Goal: Information Seeking & Learning: Learn about a topic

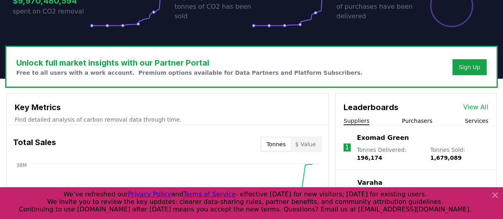
scroll to position [177, 0]
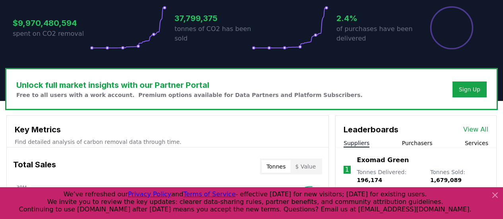
click at [475, 131] on link "View All" at bounding box center [475, 130] width 25 height 10
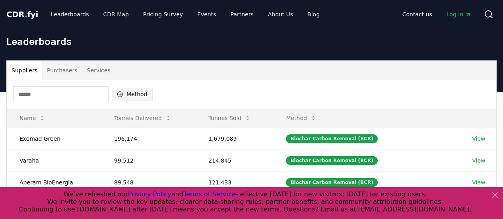
click at [120, 93] on icon "button" at bounding box center [120, 94] width 6 height 6
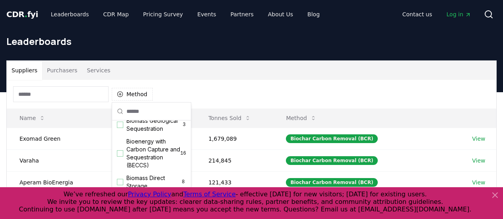
scroll to position [78, 0]
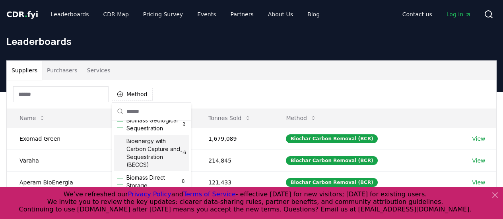
click at [115, 162] on div "Bioenergy with Carbon Capture and Sequestration (BECCS) 16" at bounding box center [152, 153] width 76 height 37
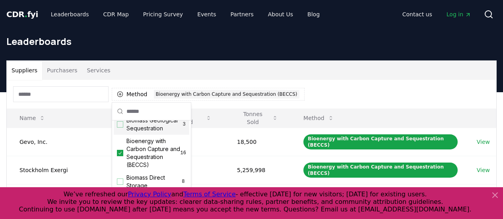
click at [340, 46] on h1 "Leaderboards" at bounding box center [251, 41] width 490 height 13
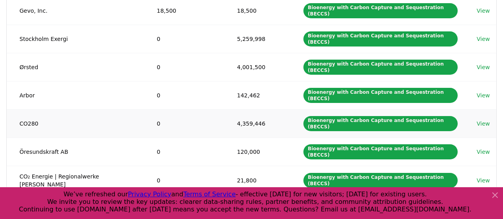
scroll to position [0, 0]
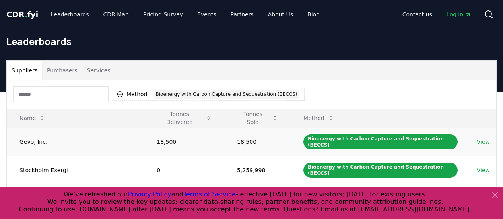
click at [486, 140] on link "View" at bounding box center [483, 142] width 13 height 8
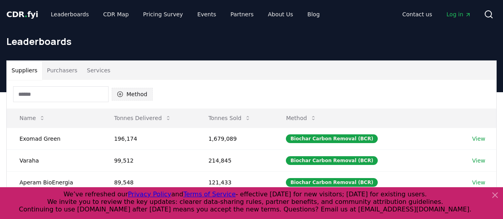
click at [122, 93] on icon "button" at bounding box center [120, 94] width 6 height 6
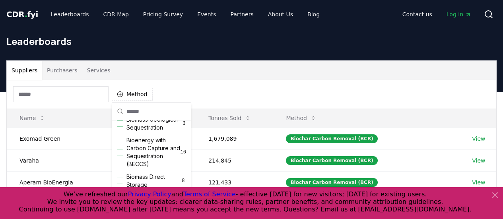
scroll to position [79, 0]
click at [145, 155] on span "Bioenergy with Carbon Capture and Sequestration (BECCS)" at bounding box center [153, 152] width 54 height 32
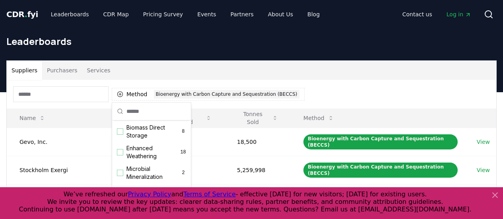
scroll to position [130, 0]
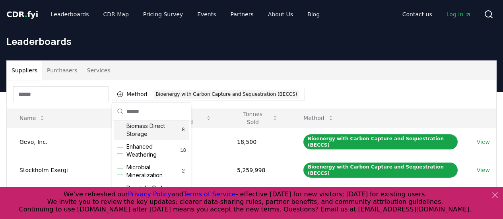
click at [297, 60] on div "Leaderboards" at bounding box center [251, 45] width 503 height 32
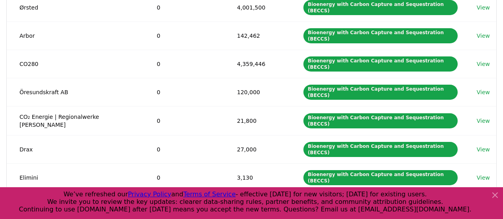
scroll to position [192, 0]
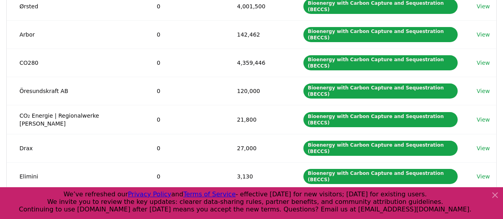
drag, startPoint x: 297, startPoint y: 60, endPoint x: 261, endPoint y: 174, distance: 119.1
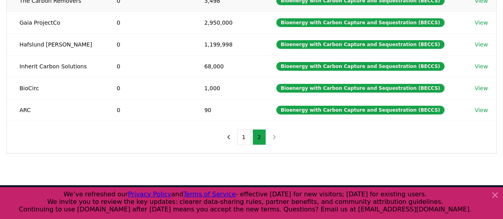
scroll to position [155, 0]
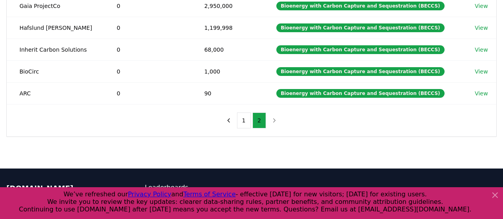
click at [496, 195] on icon at bounding box center [495, 196] width 10 height 10
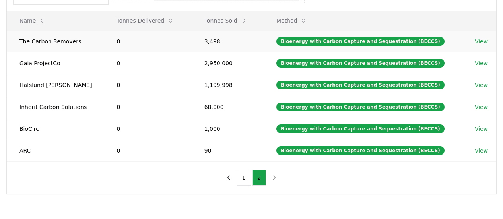
scroll to position [98, 0]
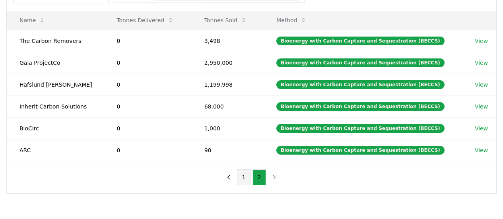
click at [241, 177] on button "1" at bounding box center [244, 177] width 14 height 16
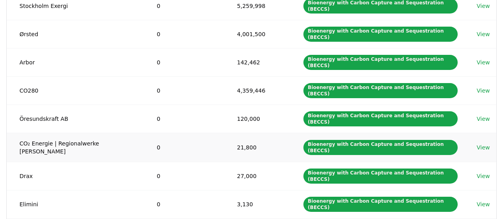
scroll to position [165, 0]
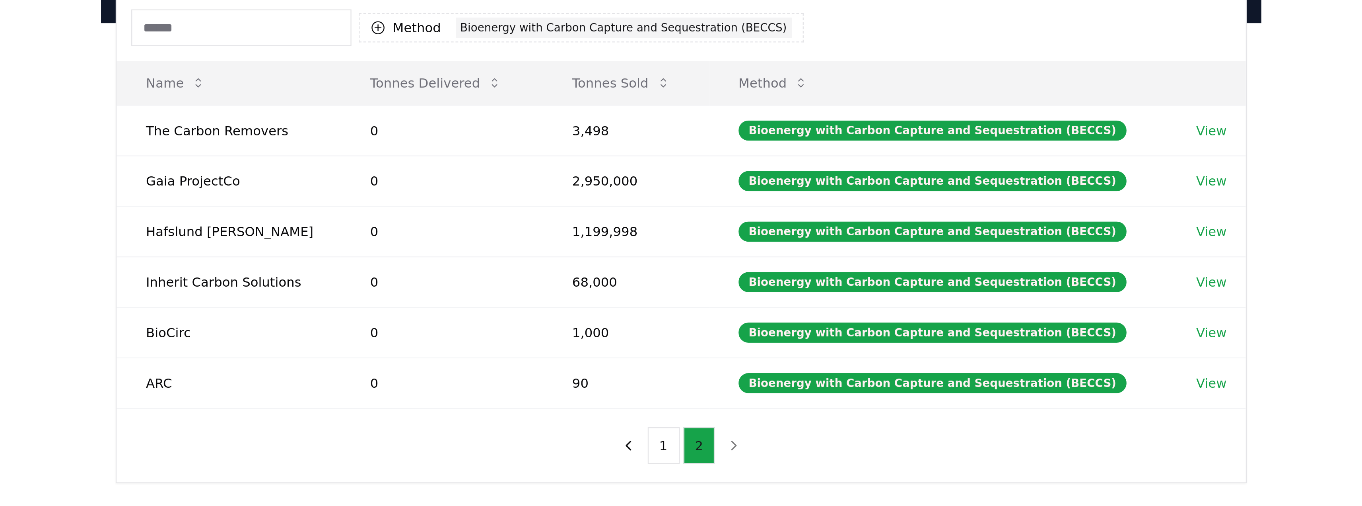
scroll to position [88, 0]
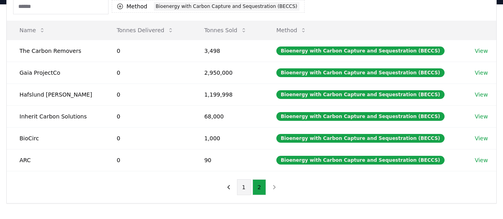
click at [247, 188] on button "1" at bounding box center [244, 187] width 14 height 16
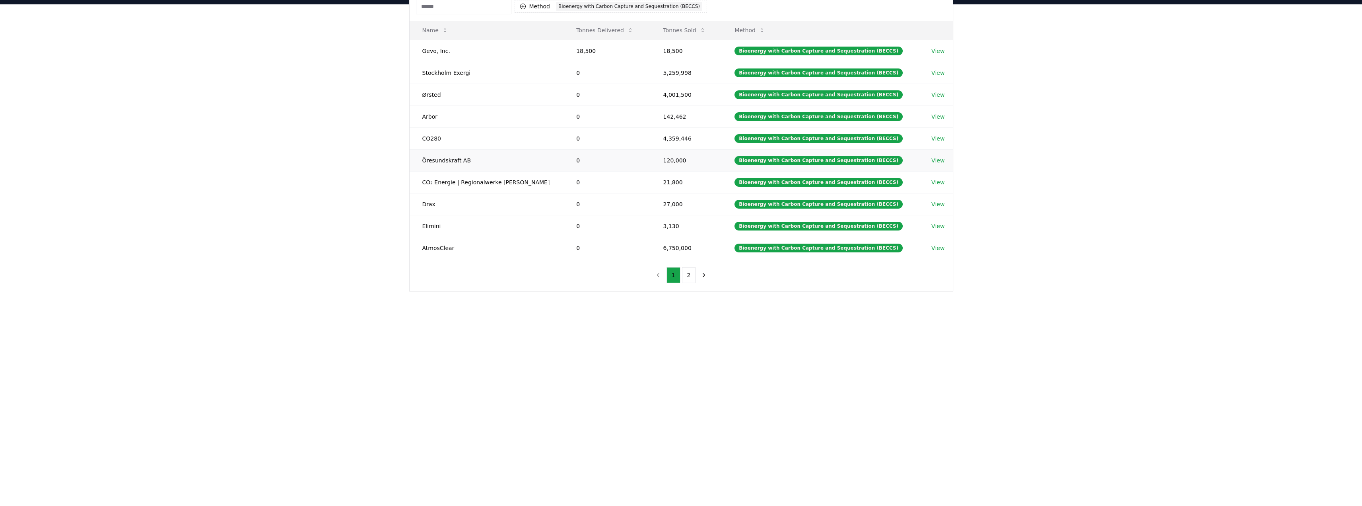
scroll to position [0, 0]
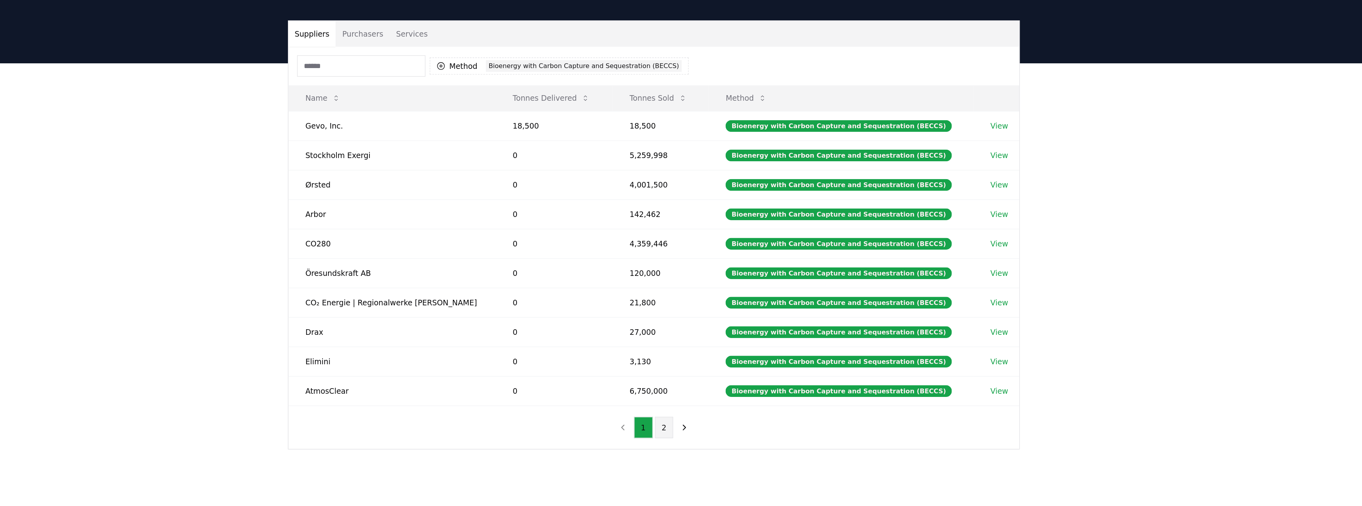
click at [503, 219] on button "2" at bounding box center [689, 363] width 14 height 16
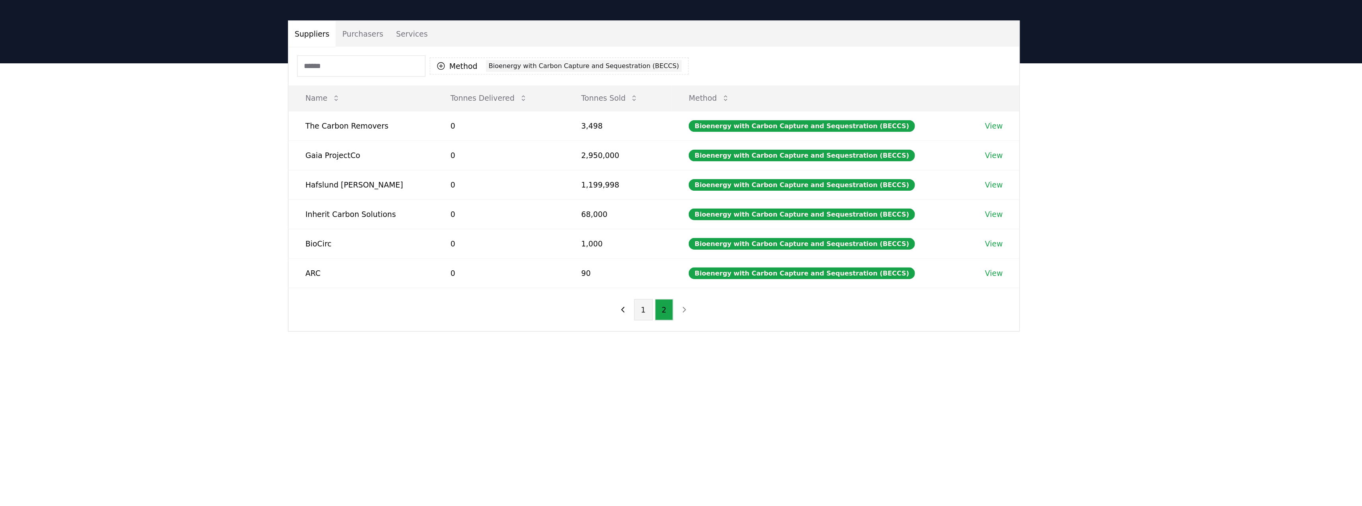
click at [503, 219] on button "1" at bounding box center [674, 275] width 14 height 16
